Goal: Task Accomplishment & Management: Manage account settings

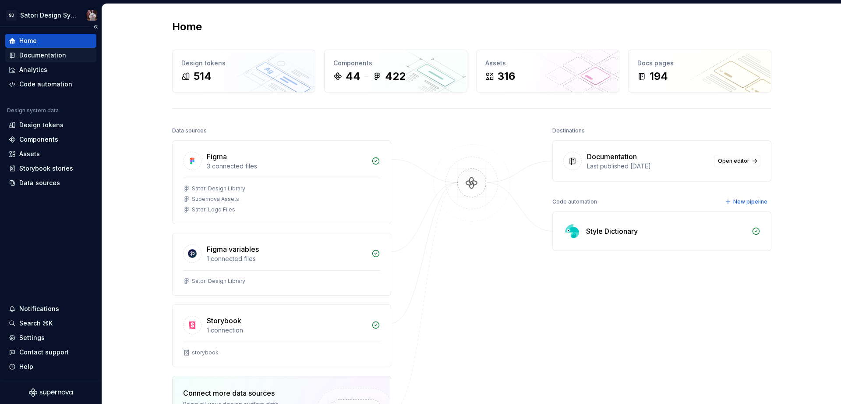
click at [28, 57] on div "Documentation" at bounding box center [42, 55] width 47 height 9
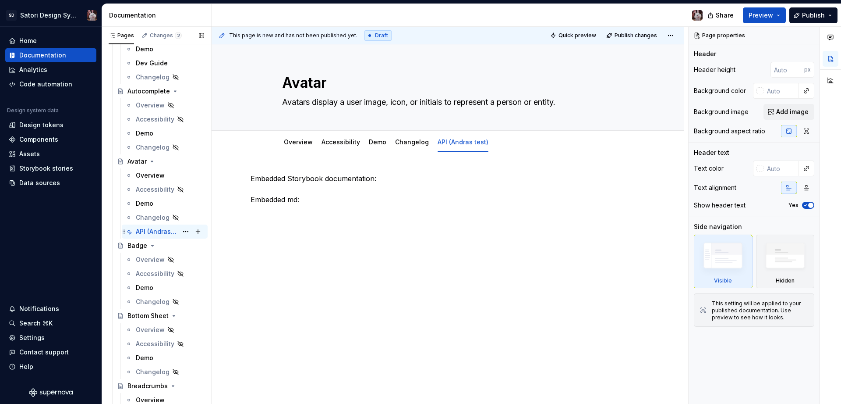
scroll to position [233, 0]
click at [161, 230] on div "API (Andras test)" at bounding box center [157, 230] width 42 height 9
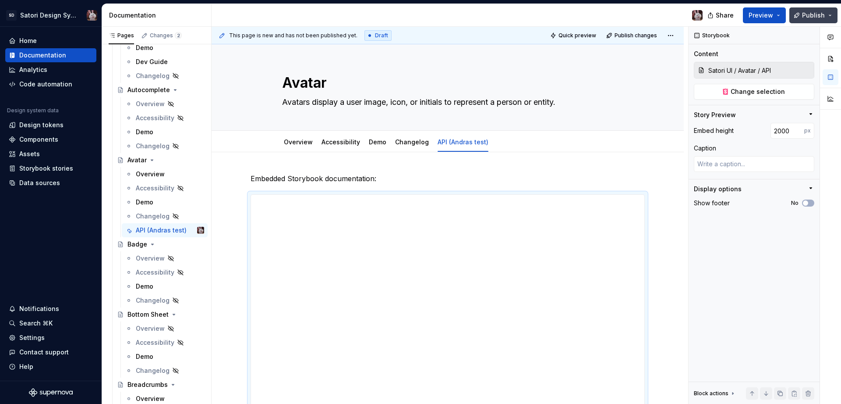
click at [805, 18] on span "Publish" at bounding box center [813, 15] width 23 height 9
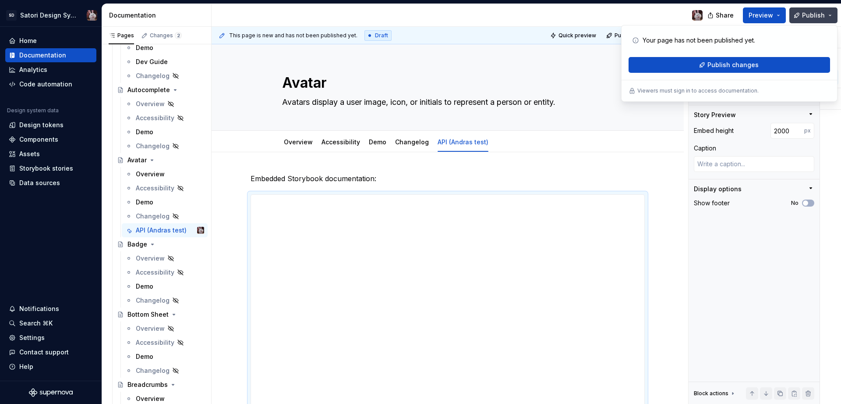
drag, startPoint x: 751, startPoint y: 31, endPoint x: 802, endPoint y: 10, distance: 55.6
click at [751, 31] on div "Your page has not been published yet. Publish changes Viewers must sign in to a…" at bounding box center [729, 63] width 216 height 77
click at [607, 17] on div at bounding box center [461, 15] width 498 height 23
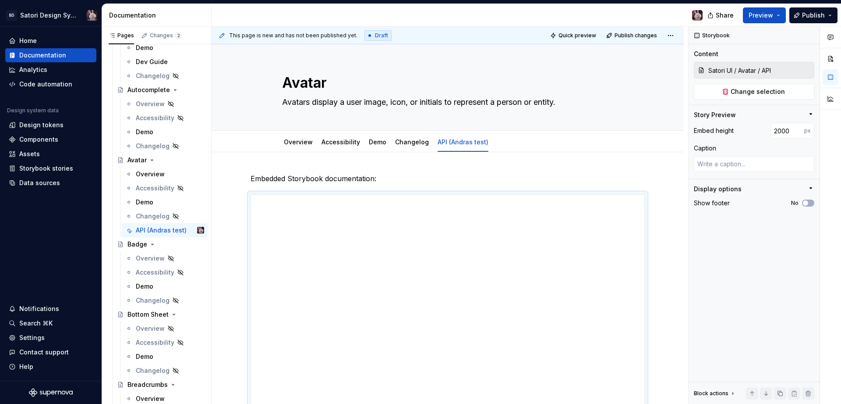
drag, startPoint x: 779, startPoint y: 14, endPoint x: 770, endPoint y: 23, distance: 13.3
click at [779, 14] on button "Preview" at bounding box center [764, 15] width 43 height 16
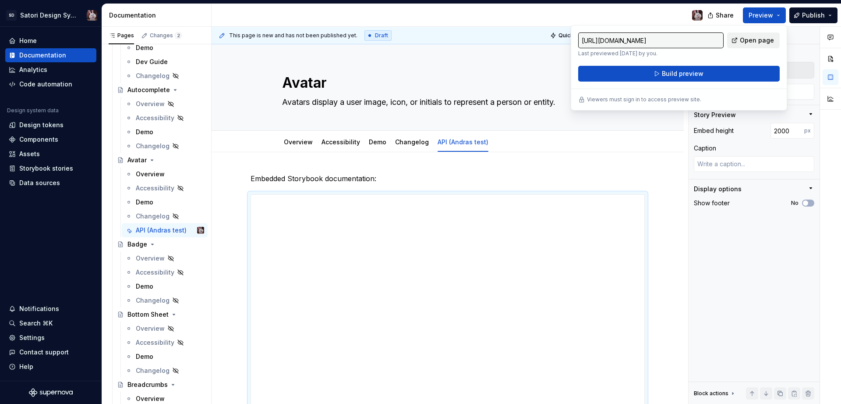
click at [763, 41] on span "Open page" at bounding box center [757, 40] width 34 height 9
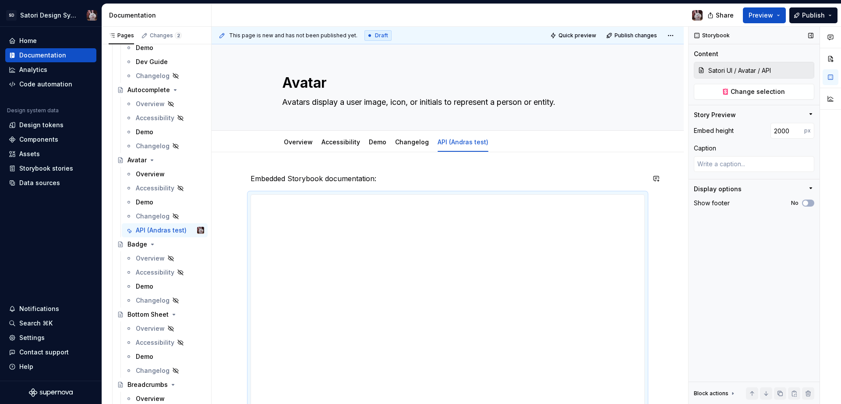
drag, startPoint x: 647, startPoint y: 156, endPoint x: 729, endPoint y: 133, distance: 85.5
drag, startPoint x: 708, startPoint y: 129, endPoint x: 751, endPoint y: 128, distance: 43.0
click at [751, 128] on div "Embed height 2000 px" at bounding box center [754, 131] width 121 height 16
drag, startPoint x: 785, startPoint y: 131, endPoint x: 762, endPoint y: 134, distance: 23.0
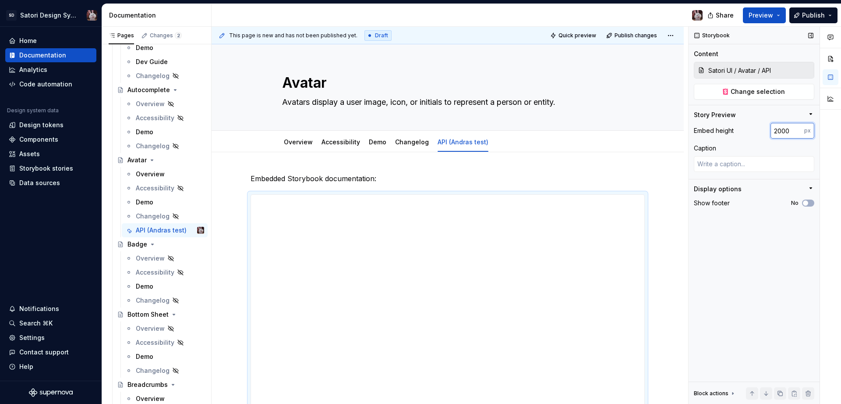
click at [764, 131] on div "Embed height 2000 px" at bounding box center [754, 131] width 121 height 16
type textarea "*"
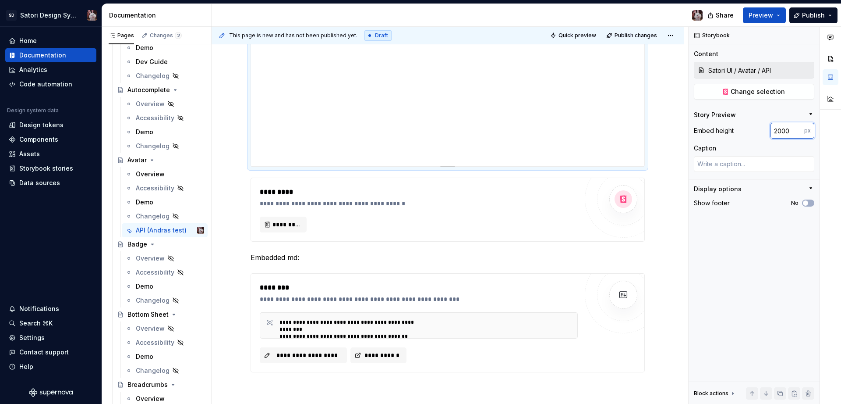
scroll to position [908, 0]
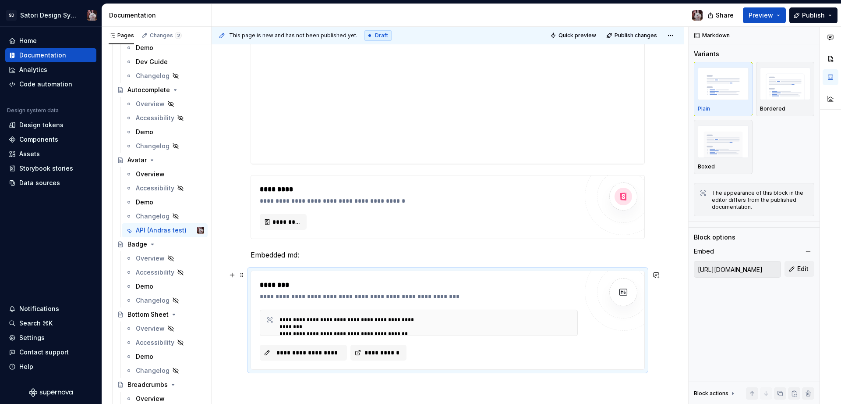
click at [323, 289] on div "********" at bounding box center [419, 285] width 318 height 11
click at [333, 259] on p "Embedded md:" at bounding box center [448, 254] width 394 height 11
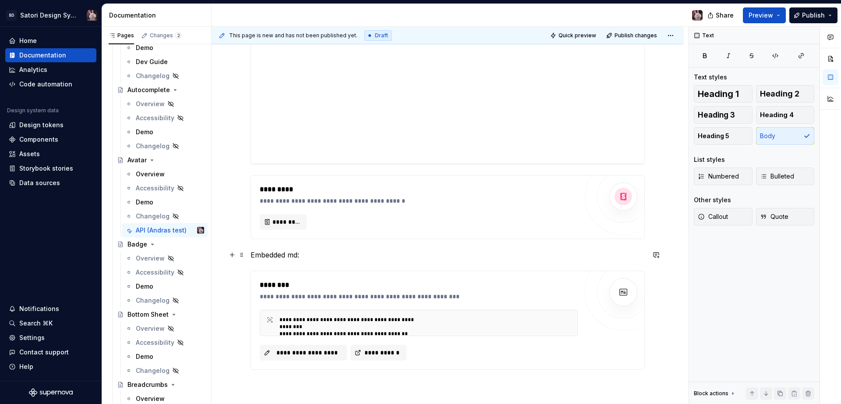
click at [326, 253] on p "Embedded md:" at bounding box center [448, 254] width 394 height 11
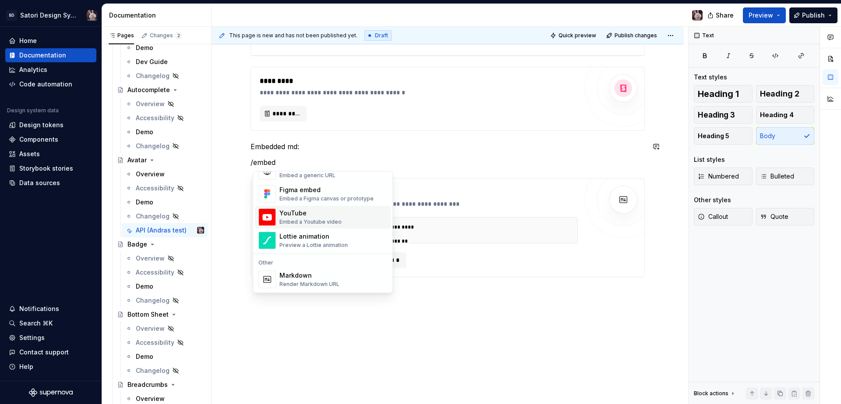
scroll to position [1020, 0]
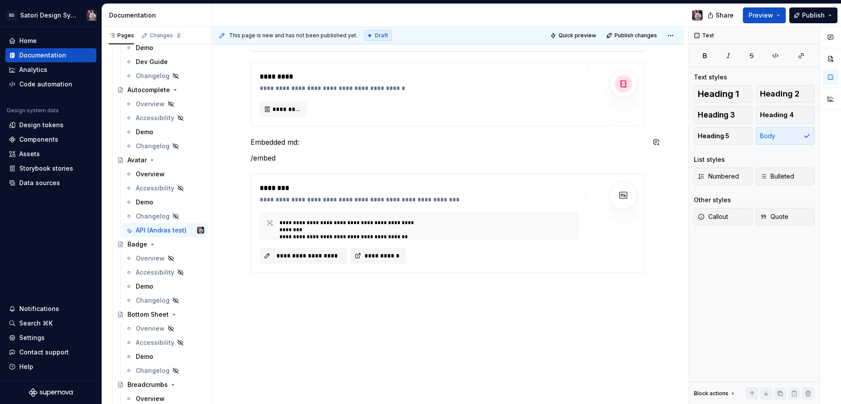
drag, startPoint x: 564, startPoint y: 313, endPoint x: 337, endPoint y: 217, distance: 245.8
click at [558, 312] on div "**********" at bounding box center [450, 215] width 477 height 377
click at [340, 162] on p "/embed" at bounding box center [448, 159] width 394 height 11
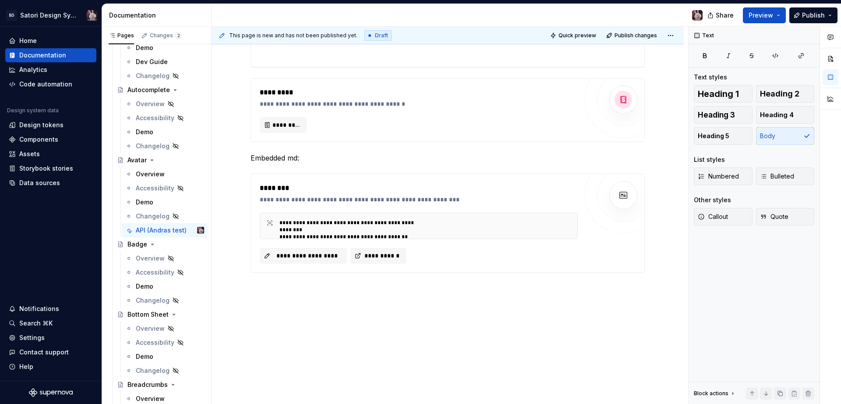
type textarea "*"
click at [380, 181] on div "**********" at bounding box center [448, 223] width 394 height 98
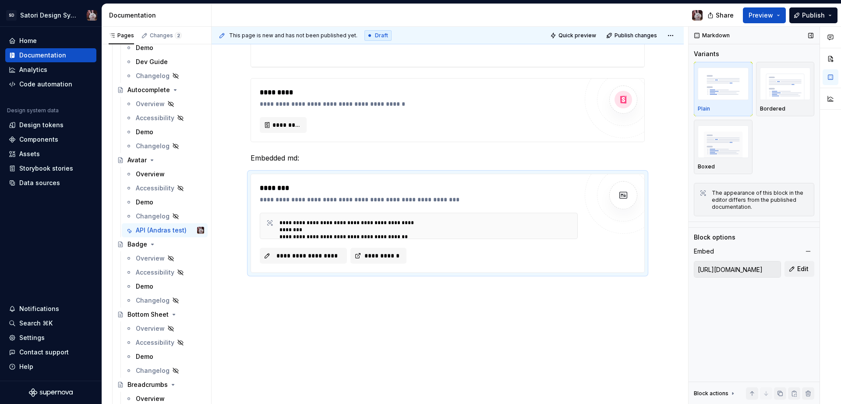
drag, startPoint x: 710, startPoint y: 272, endPoint x: 765, endPoint y: 271, distance: 55.2
click at [765, 271] on input "[URL][DOMAIN_NAME]" at bounding box center [738, 269] width 86 height 16
click at [724, 269] on input "[URL][DOMAIN_NAME]" at bounding box center [738, 269] width 86 height 16
click at [40, 368] on div "Help" at bounding box center [51, 366] width 84 height 9
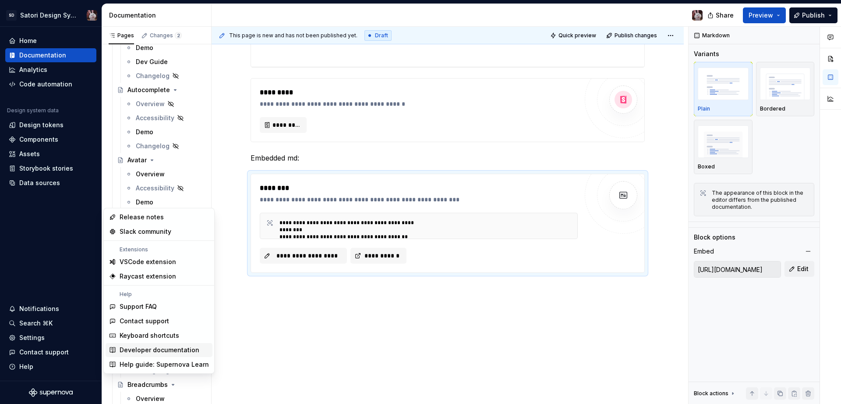
click at [167, 350] on div "Developer documentation" at bounding box center [160, 349] width 80 height 9
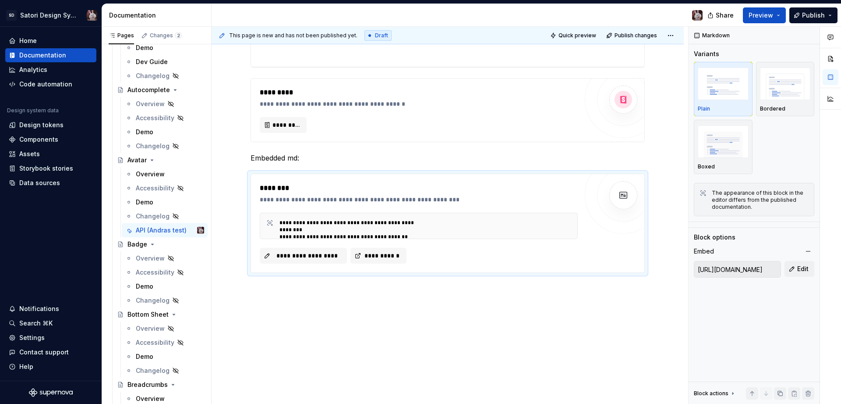
type textarea "*"
click at [33, 334] on div "Settings" at bounding box center [31, 337] width 25 height 9
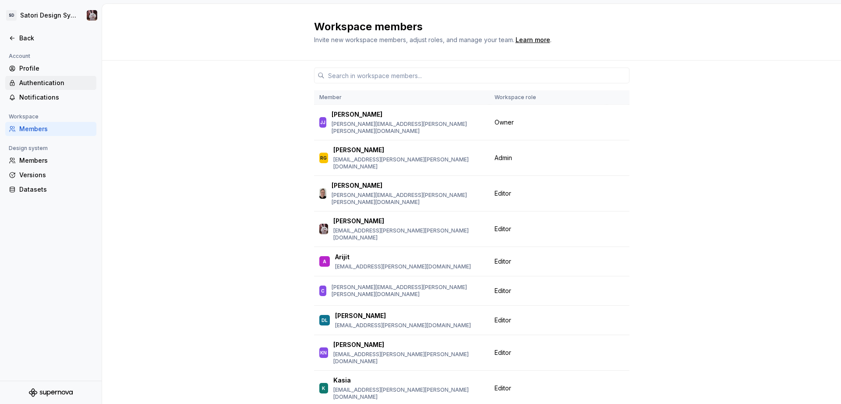
click at [45, 82] on div "Authentication" at bounding box center [56, 82] width 74 height 9
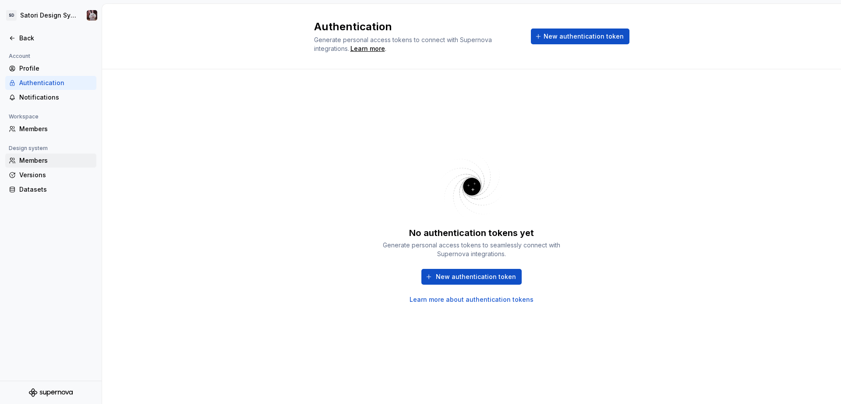
click at [23, 160] on div "Members" at bounding box center [56, 160] width 74 height 9
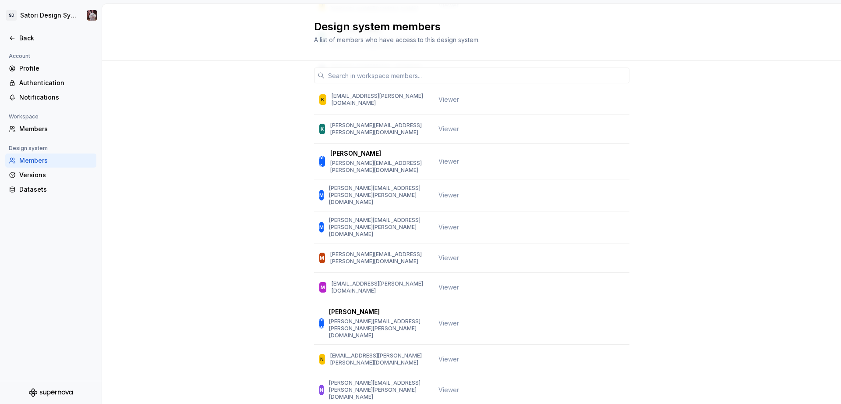
scroll to position [1307, 0]
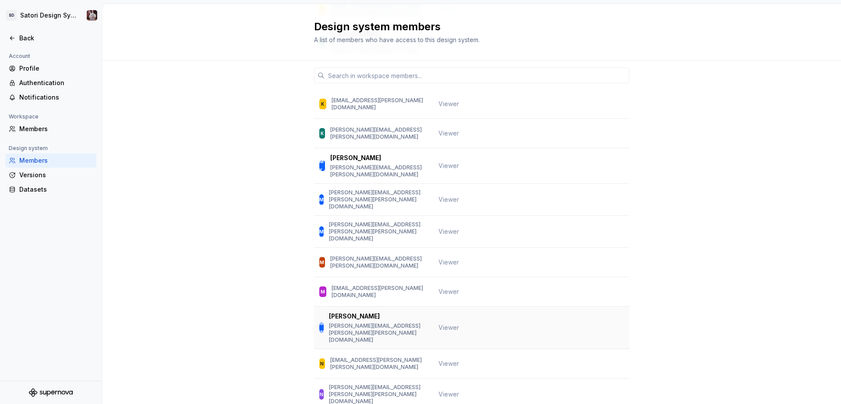
drag, startPoint x: 334, startPoint y: 130, endPoint x: 390, endPoint y: 128, distance: 56.1
click at [390, 312] on div "[PERSON_NAME]" at bounding box center [378, 316] width 99 height 9
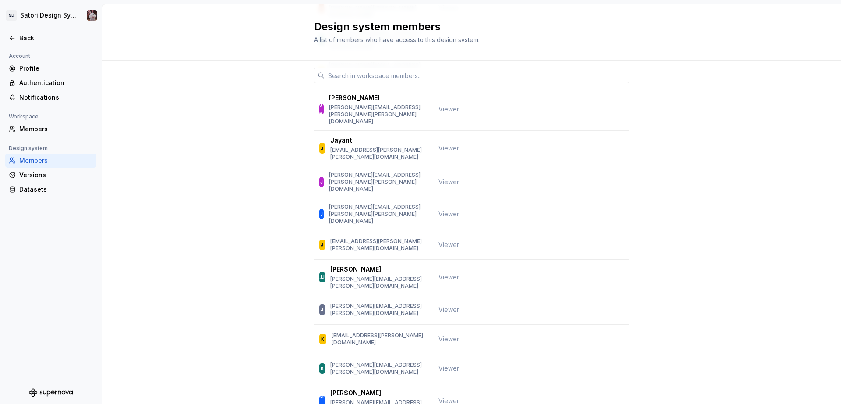
scroll to position [1073, 0]
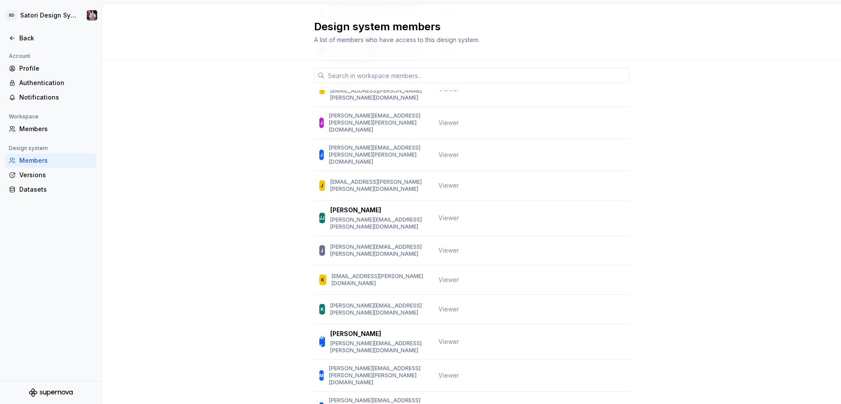
scroll to position [1147, 0]
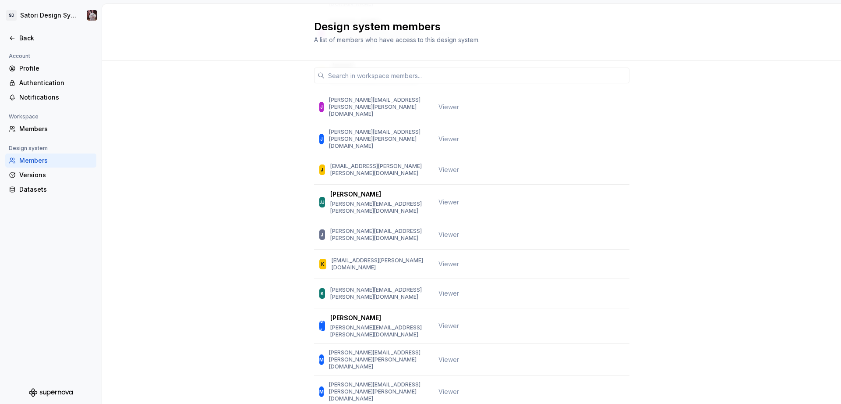
drag, startPoint x: 335, startPoint y: 290, endPoint x: 456, endPoint y: 302, distance: 121.6
drag, startPoint x: 458, startPoint y: 295, endPoint x: 427, endPoint y: 295, distance: 30.7
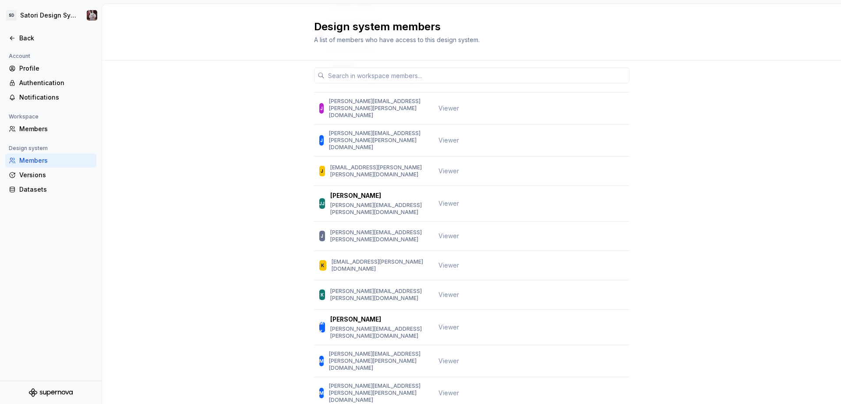
drag, startPoint x: 453, startPoint y: 295, endPoint x: 334, endPoint y: 291, distance: 119.7
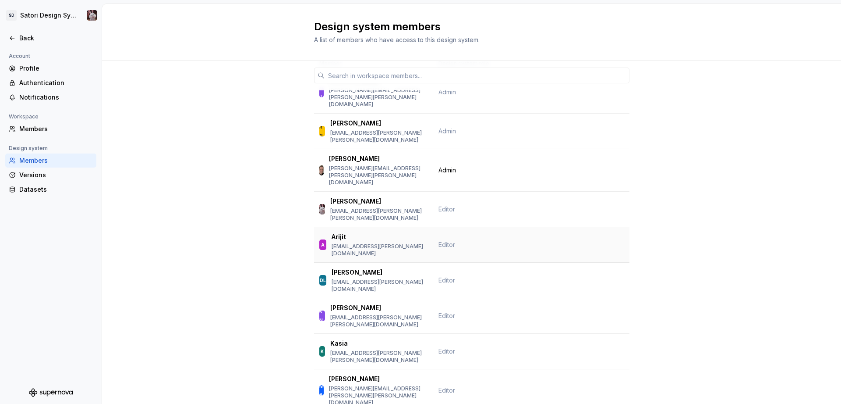
scroll to position [0, 0]
